Goal: Task Accomplishment & Management: Complete application form

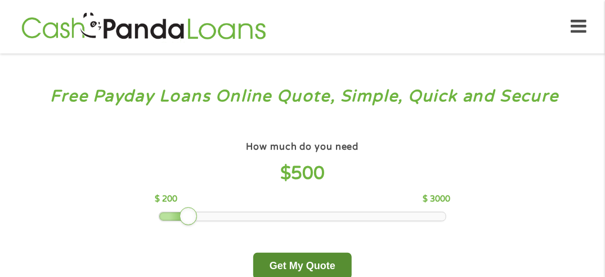
click at [317, 264] on button "Get My Quote" at bounding box center [302, 266] width 99 height 26
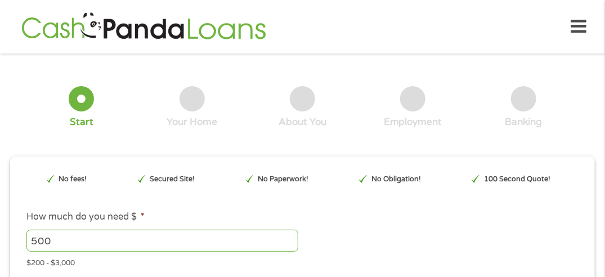
type input "EAIaIQobChMI5IbZjoKrjwMVzGVHAR3F0hN9EAAYAiAAEgIFCfD_BwE"
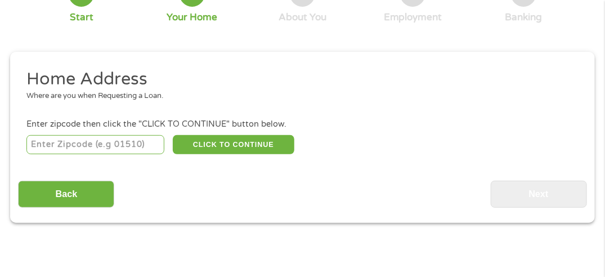
scroll to position [106, 0]
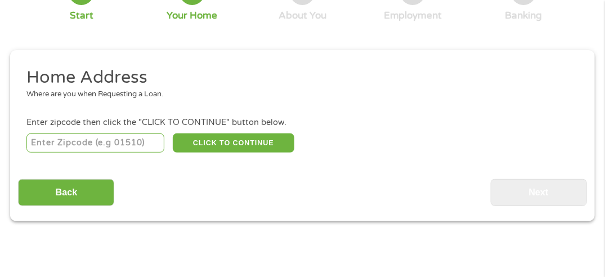
click at [108, 145] on input "number" at bounding box center [95, 142] width 138 height 19
type input "32953"
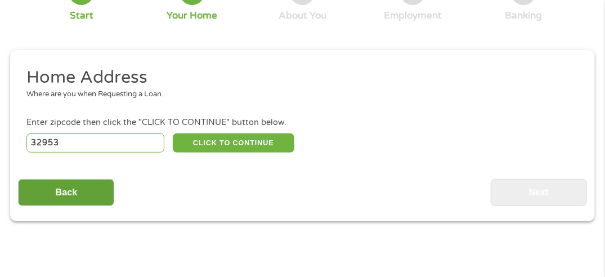
click at [84, 195] on input "Back" at bounding box center [66, 193] width 96 height 28
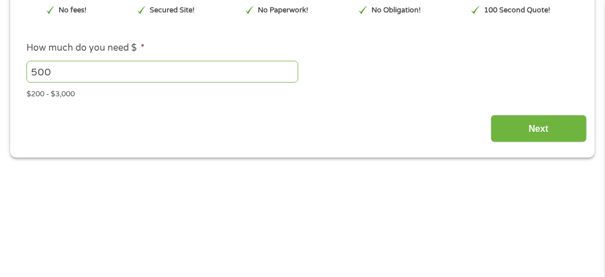
scroll to position [169, 0]
click at [347, 73] on div "500 Please enter a number from 200 to 3000 ." at bounding box center [302, 72] width 552 height 26
click at [552, 133] on input "Next" at bounding box center [539, 128] width 96 height 28
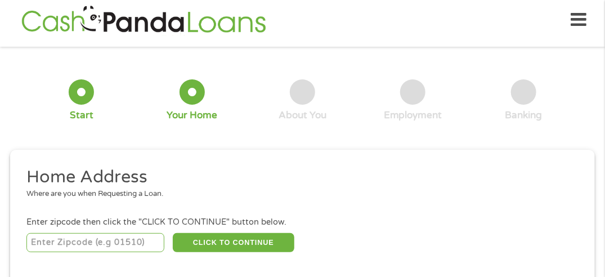
scroll to position [5, 0]
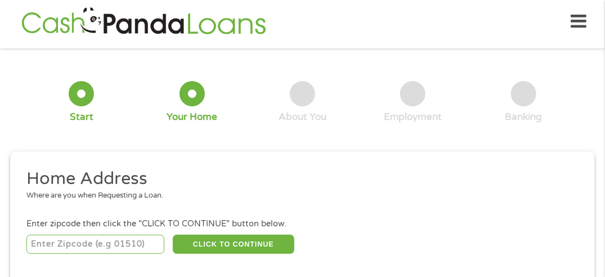
click at [125, 247] on input "number" at bounding box center [95, 244] width 138 height 19
type input "32953"
click at [252, 248] on button "CLICK TO CONTINUE" at bounding box center [234, 244] width 122 height 19
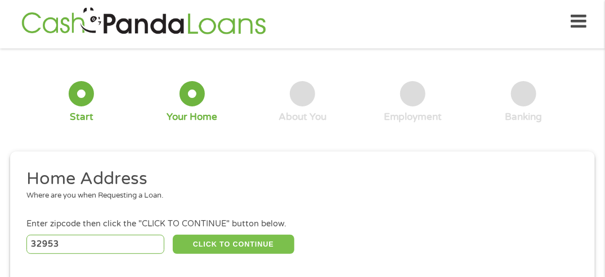
type input "32953"
type input "[PERSON_NAME][GEOGRAPHIC_DATA]"
click at [235, 244] on button "CLICK TO CONTINUE" at bounding box center [234, 244] width 122 height 19
click at [237, 248] on button "CLICK TO CONTINUE" at bounding box center [234, 244] width 122 height 19
drag, startPoint x: 237, startPoint y: 248, endPoint x: 230, endPoint y: 248, distance: 6.2
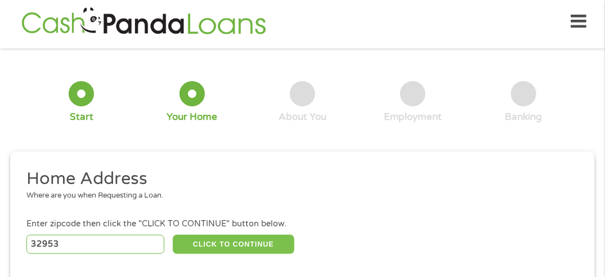
click at [230, 248] on button "CLICK TO CONTINUE" at bounding box center [234, 244] width 122 height 19
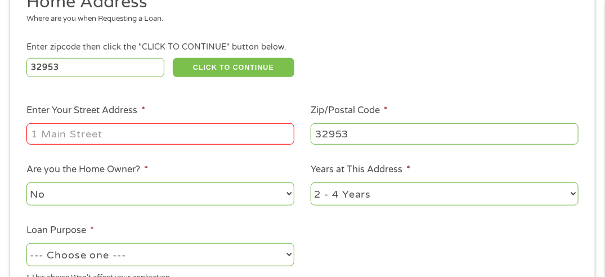
scroll to position [182, 0]
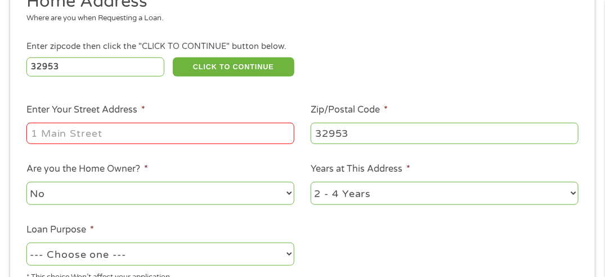
click at [185, 137] on input "Enter Your Street Address *" at bounding box center [160, 133] width 268 height 21
type input "[STREET_ADDRESS]"
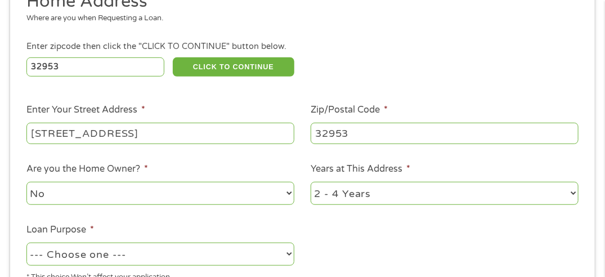
click at [280, 262] on select "--- Choose one --- Pay Bills Debt Consolidation Home Improvement Major Purchase…" at bounding box center [160, 254] width 268 height 23
select select "medicalexpenses"
click at [26, 244] on select "--- Choose one --- Pay Bills Debt Consolidation Home Improvement Major Purchase…" at bounding box center [160, 254] width 268 height 23
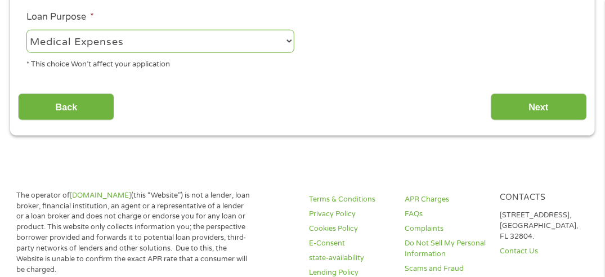
scroll to position [404, 0]
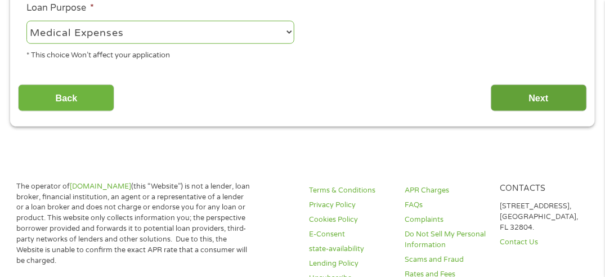
click at [546, 109] on input "Next" at bounding box center [539, 98] width 96 height 28
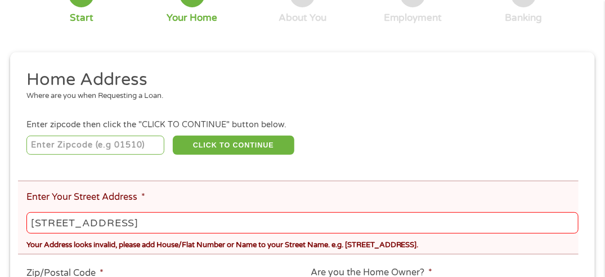
scroll to position [148, 0]
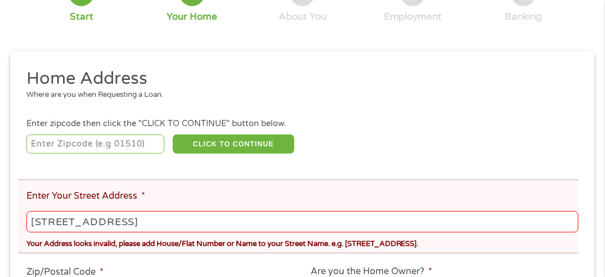
click at [53, 224] on input "[STREET_ADDRESS]" at bounding box center [302, 221] width 552 height 21
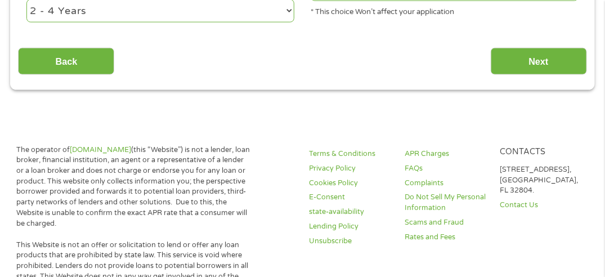
scroll to position [506, 0]
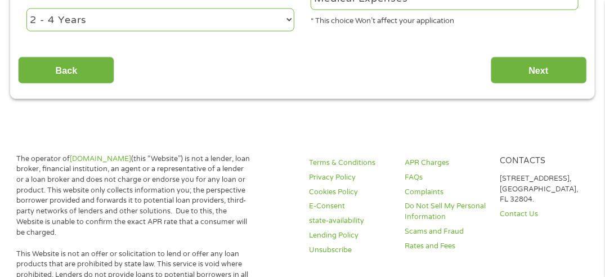
type input "[STREET_ADDRESS]"
click at [550, 71] on input "Next" at bounding box center [539, 71] width 96 height 28
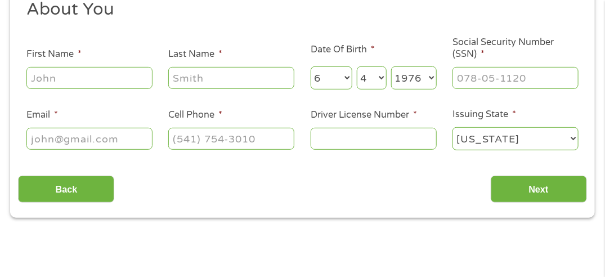
scroll to position [171, 0]
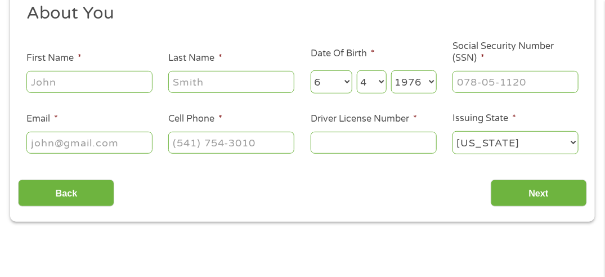
click at [87, 83] on input "First Name *" at bounding box center [89, 81] width 126 height 21
type input "Barbie"
type input "[PERSON_NAME]"
type input "[EMAIL_ADDRESS][DOMAIN_NAME]"
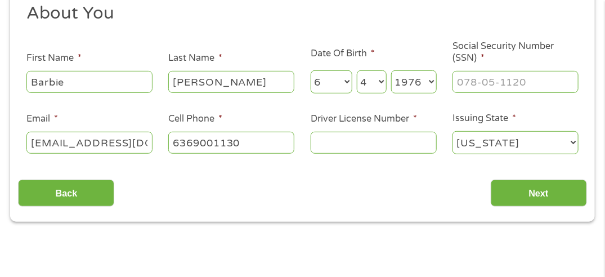
type input "[PHONE_NUMBER]"
click at [372, 142] on input "Driver License Number *" at bounding box center [374, 142] width 126 height 21
type input "D541073767040"
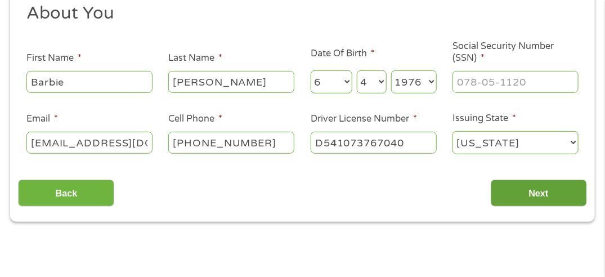
click at [556, 195] on input "Next" at bounding box center [539, 194] width 96 height 28
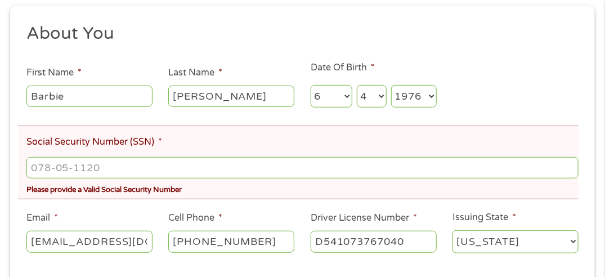
scroll to position [195, 0]
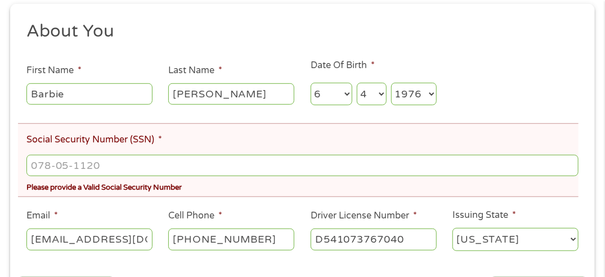
click at [182, 168] on input "Social Security Number (SSN) *" at bounding box center [302, 165] width 552 height 21
type input "421-15-1588"
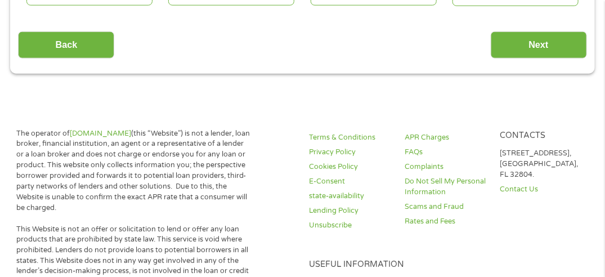
scroll to position [440, 0]
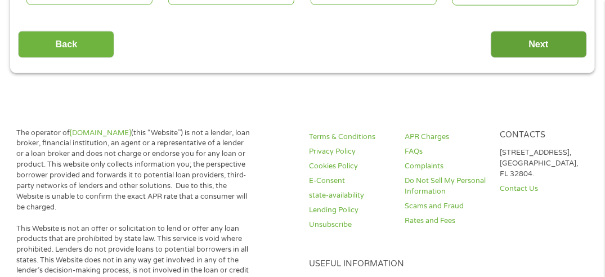
click at [535, 50] on input "Next" at bounding box center [539, 45] width 96 height 28
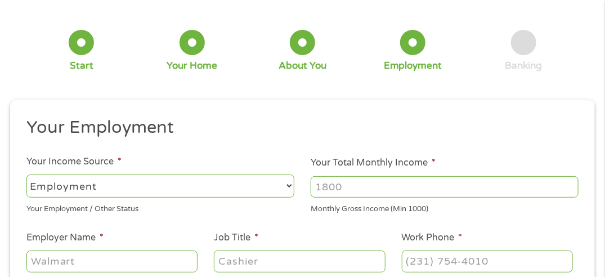
scroll to position [5, 0]
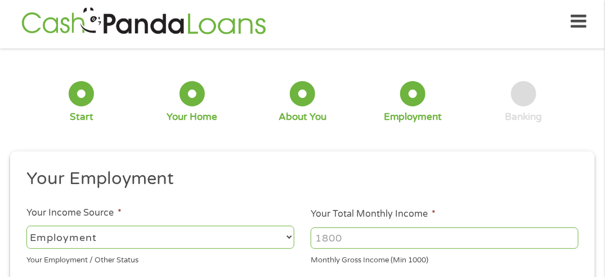
click at [151, 246] on select "--- Choose one --- Employment [DEMOGRAPHIC_DATA] Benefits" at bounding box center [160, 237] width 268 height 23
click at [26, 226] on select "--- Choose one --- Employment [DEMOGRAPHIC_DATA] Benefits" at bounding box center [160, 237] width 268 height 23
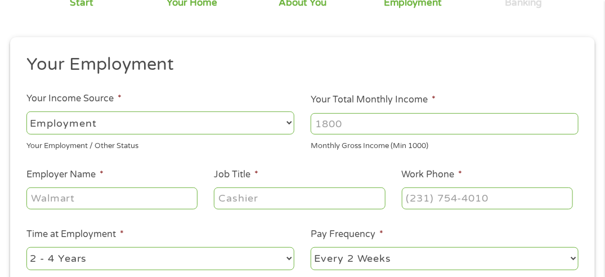
scroll to position [130, 0]
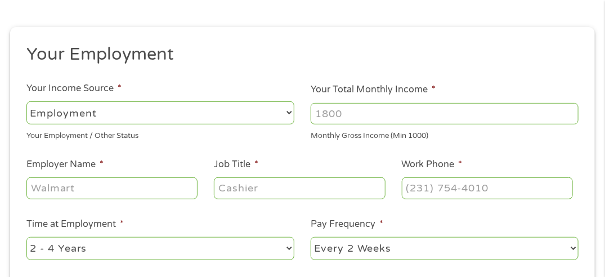
click at [389, 116] on input "Your Total Monthly Income *" at bounding box center [445, 113] width 268 height 21
type input "3700"
click at [118, 193] on input "Employer Name *" at bounding box center [112, 187] width 172 height 21
type input "PTI"
click at [279, 190] on input "Job Title *" at bounding box center [300, 187] width 172 height 21
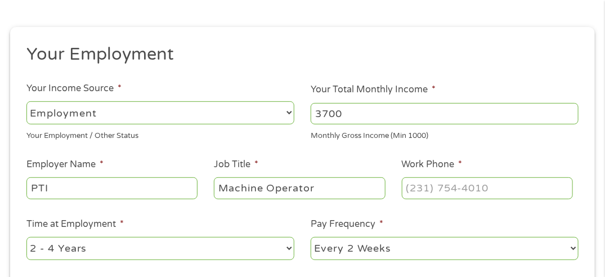
type input "Machine Operator"
click at [469, 191] on input "Work Phone *" at bounding box center [488, 187] width 172 height 21
type input "[PHONE_NUMBER]"
click at [567, 253] on select "--- Choose one --- Every 2 Weeks Every Week Monthly Semi-Monthly" at bounding box center [445, 248] width 268 height 23
select select "weekly"
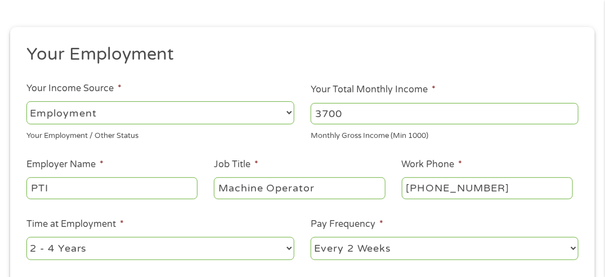
click at [311, 238] on select "--- Choose one --- Every 2 Weeks Every Week Monthly Semi-Monthly" at bounding box center [445, 248] width 268 height 23
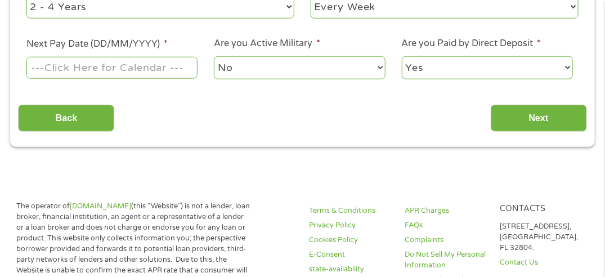
scroll to position [373, 0]
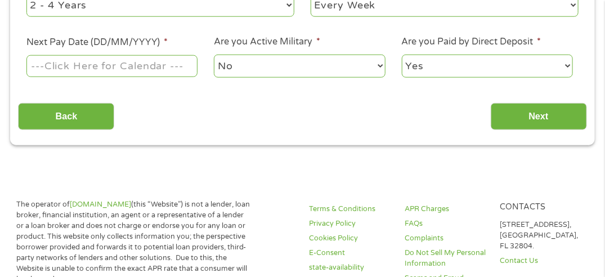
click at [165, 66] on input "Next Pay Date (DD/MM/YYYY) *" at bounding box center [112, 65] width 172 height 21
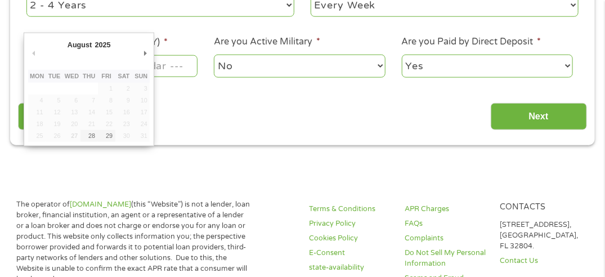
type input "[DATE]"
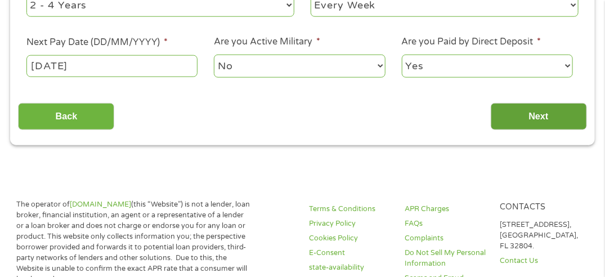
click at [532, 121] on input "Next" at bounding box center [539, 117] width 96 height 28
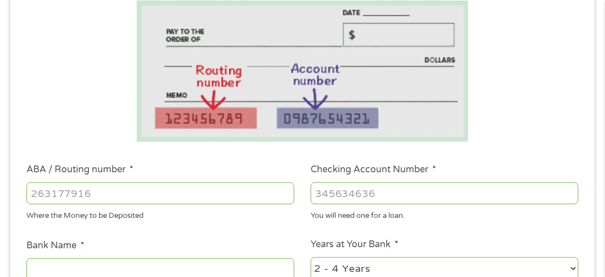
scroll to position [224, 0]
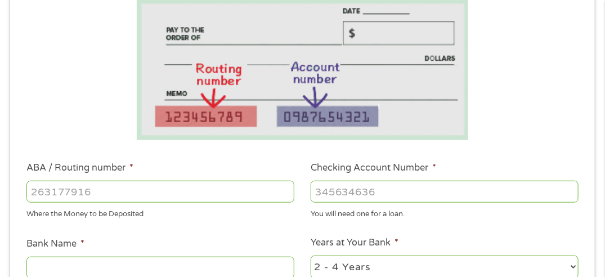
click at [153, 189] on input "ABA / Routing number *" at bounding box center [160, 191] width 268 height 21
type input "031176110"
type input "CAPITAL ONE NA"
type input "031176110"
click at [402, 195] on input "Checking Account Number *" at bounding box center [445, 191] width 268 height 21
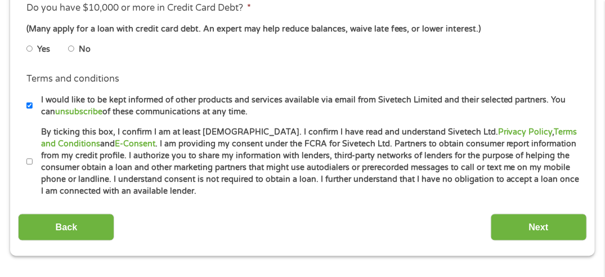
scroll to position [533, 0]
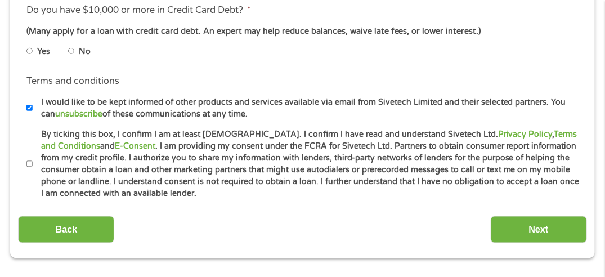
type input "36243097235"
click at [39, 53] on label "Yes" at bounding box center [43, 52] width 13 height 12
click at [33, 53] on input "Yes" at bounding box center [29, 51] width 7 height 18
radio input "true"
click at [28, 109] on input "I would like to be kept informed of other products and services available via e…" at bounding box center [29, 108] width 7 height 18
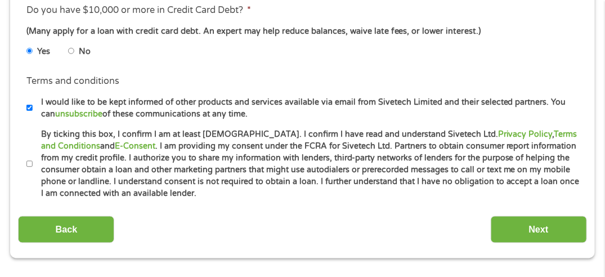
checkbox input "false"
click at [31, 167] on input "By ticking this box, I confirm I am at least [DEMOGRAPHIC_DATA]. I confirm I ha…" at bounding box center [29, 164] width 7 height 18
checkbox input "true"
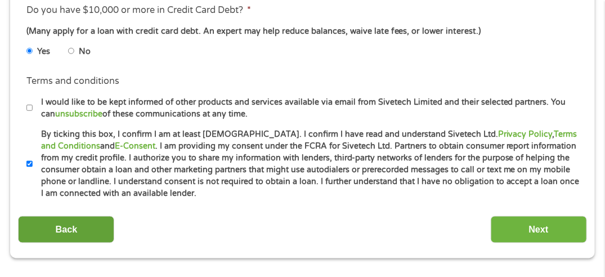
click at [77, 234] on input "Back" at bounding box center [66, 230] width 96 height 28
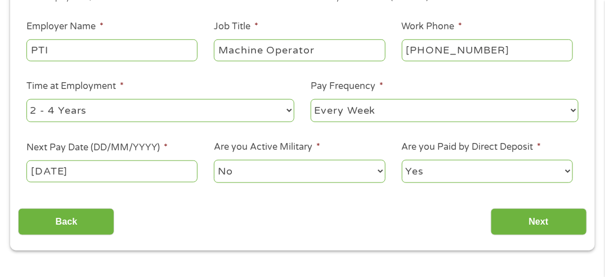
scroll to position [269, 0]
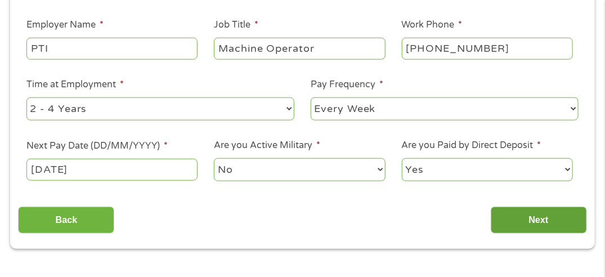
click at [542, 225] on input "Next" at bounding box center [539, 221] width 96 height 28
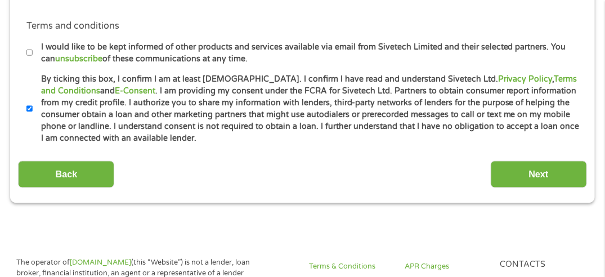
scroll to position [589, 0]
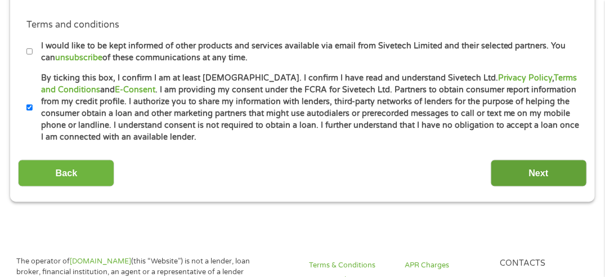
click at [541, 176] on input "Next" at bounding box center [539, 174] width 96 height 28
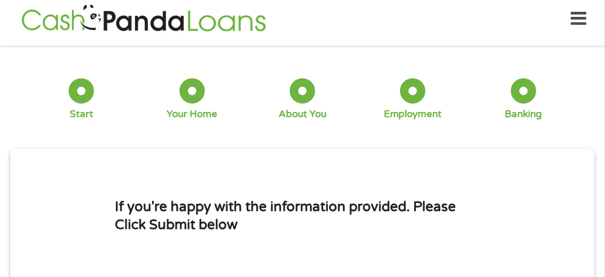
scroll to position [5, 0]
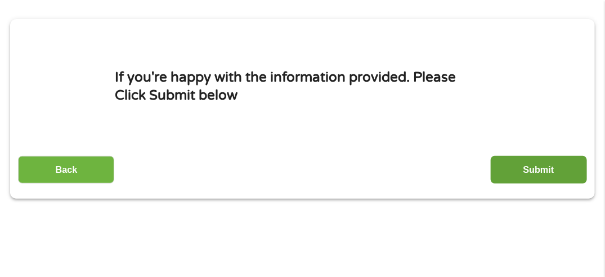
click at [529, 175] on input "Submit" at bounding box center [539, 170] width 96 height 28
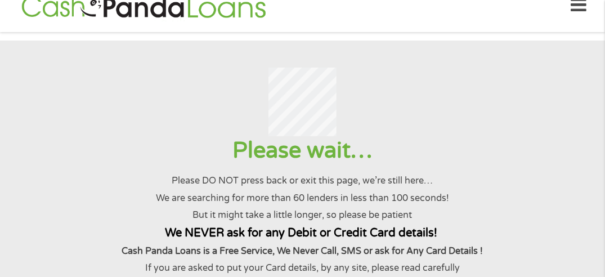
scroll to position [0, 0]
